Goal: Information Seeking & Learning: Learn about a topic

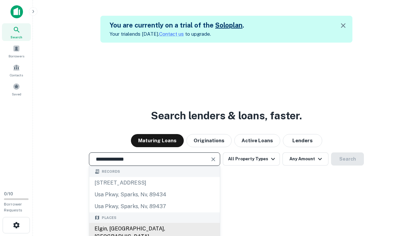
click at [154, 229] on div "Elgin, [GEOGRAPHIC_DATA], [GEOGRAPHIC_DATA]" at bounding box center [154, 233] width 131 height 20
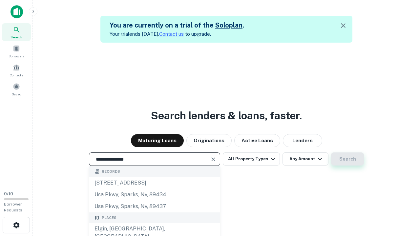
type input "**********"
click at [331, 152] on button "Search" at bounding box center [347, 158] width 33 height 13
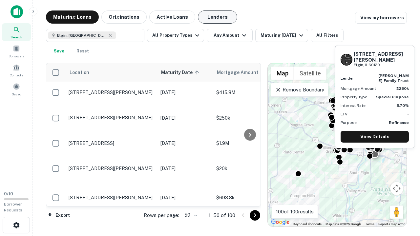
click at [217, 17] on button "Lenders" at bounding box center [217, 16] width 39 height 13
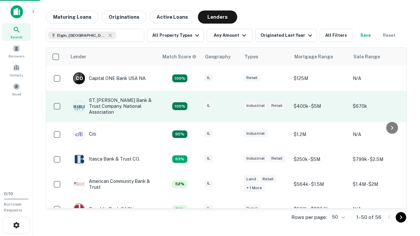
click at [233, 106] on div "IL" at bounding box center [220, 106] width 33 height 9
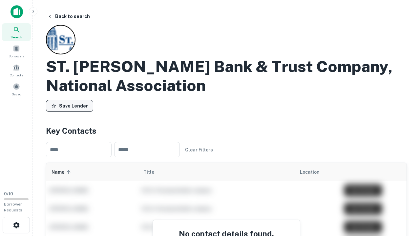
click at [70, 106] on button "Save Lender" at bounding box center [69, 106] width 47 height 12
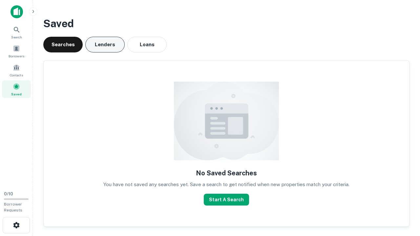
click at [105, 45] on button "Lenders" at bounding box center [104, 45] width 39 height 16
